Goal: Check status: Check status

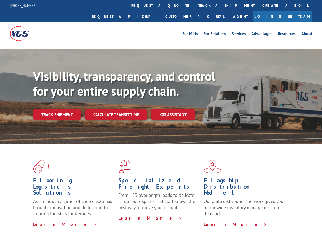
click at [161, 120] on div "Visibility, transparency, and control for your entire supply chain. Track shipm…" at bounding box center [177, 104] width 289 height 71
click at [195, 5] on link "track a shipment" at bounding box center [227, 5] width 64 height 11
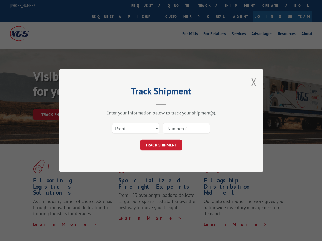
click at [178, 5] on div "Track Shipment Enter your information below to track your shipment(s). Select c…" at bounding box center [161, 120] width 322 height 241
click at [210, 5] on div "Track Shipment Enter your information below to track your shipment(s). Select c…" at bounding box center [161, 120] width 322 height 241
click at [57, 103] on div "Track Shipment Enter your information below to track your shipment(s). Select c…" at bounding box center [161, 120] width 322 height 241
click at [116, 103] on header "Track Shipment" at bounding box center [161, 95] width 153 height 17
click at [173, 103] on header "Track Shipment" at bounding box center [161, 95] width 153 height 17
